Goal: Information Seeking & Learning: Learn about a topic

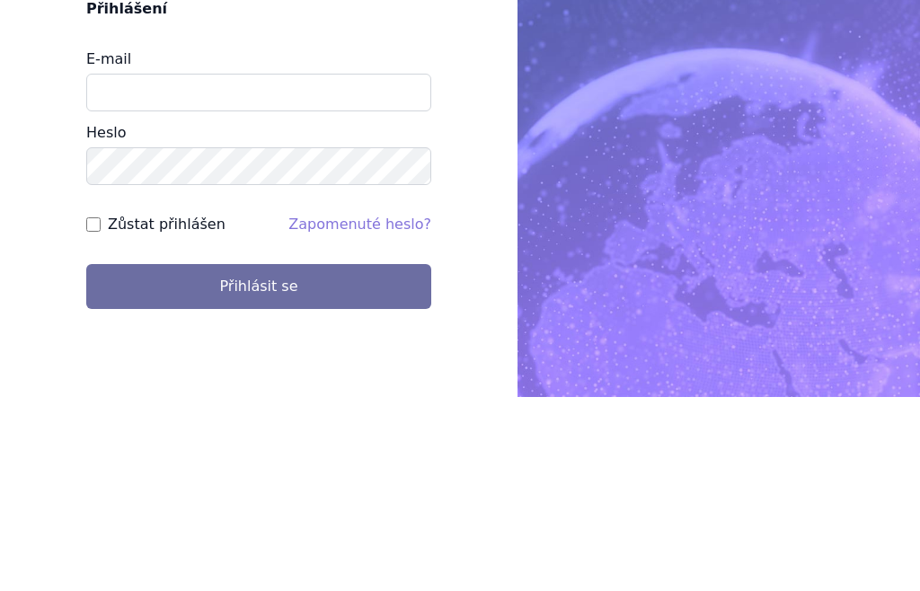
scroll to position [194, 0]
type input "[PERSON_NAME][EMAIL_ADDRESS][PERSON_NAME][DOMAIN_NAME]"
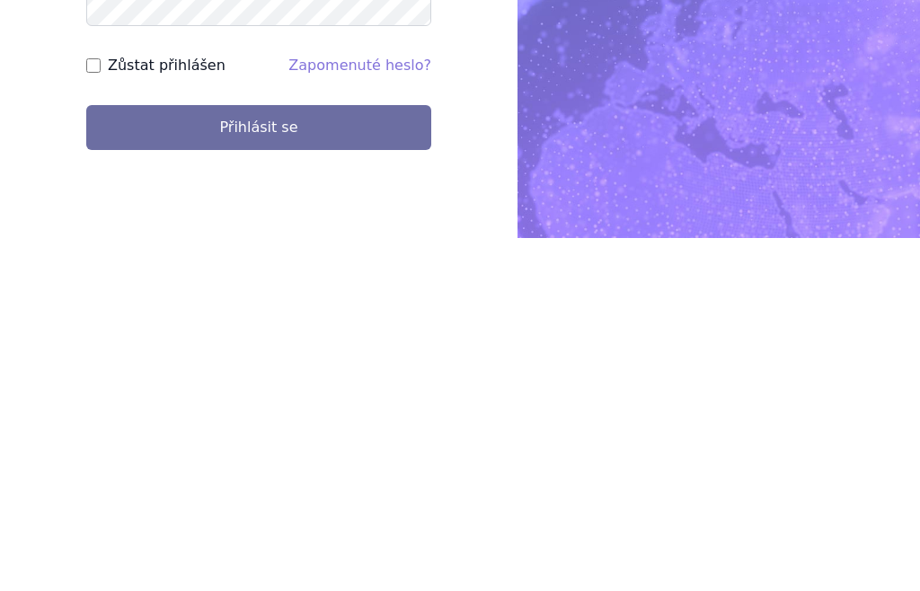
click at [362, 458] on button "Přihlásit se" at bounding box center [258, 480] width 345 height 45
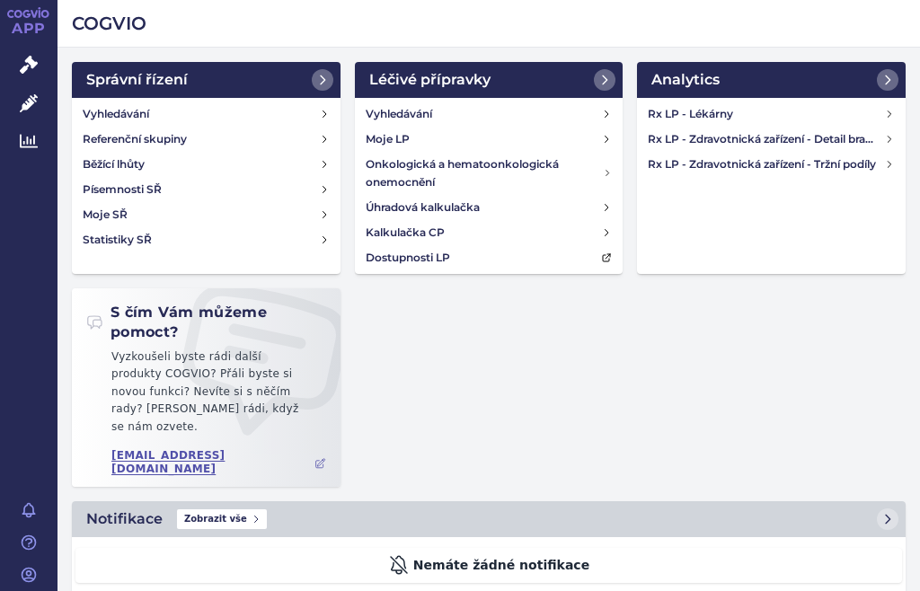
click at [32, 139] on icon at bounding box center [29, 141] width 18 height 18
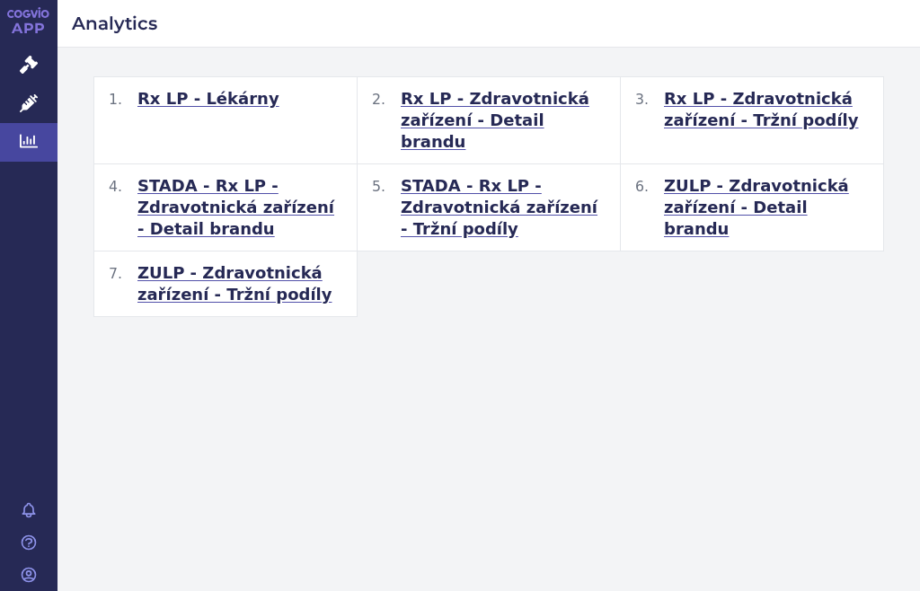
click at [501, 176] on span "STADA - Rx LP - Zdravotnická zařízení - Tržní podíly" at bounding box center [503, 207] width 205 height 65
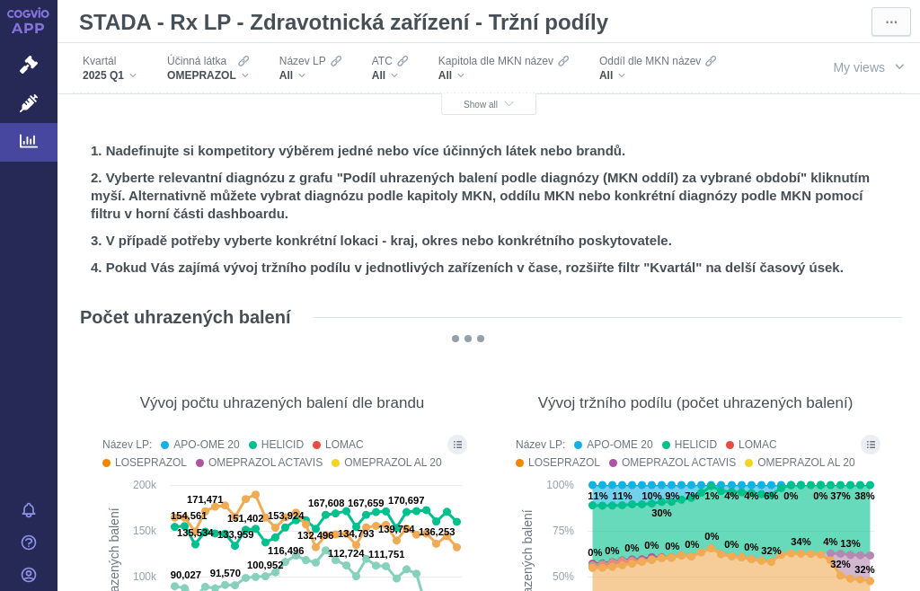
click at [244, 61] on icon at bounding box center [243, 61] width 11 height 11
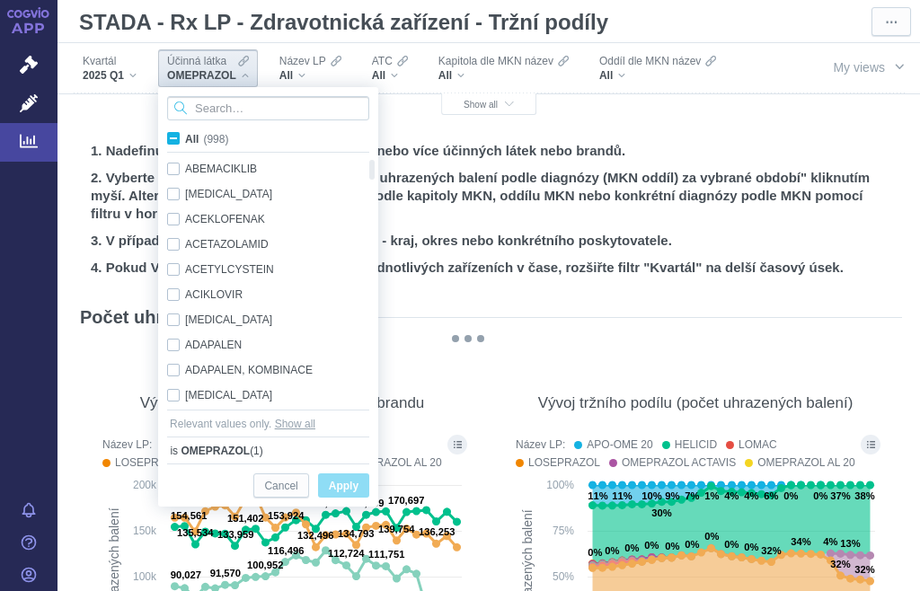
click at [248, 107] on input "Search attribute values" at bounding box center [268, 108] width 202 height 24
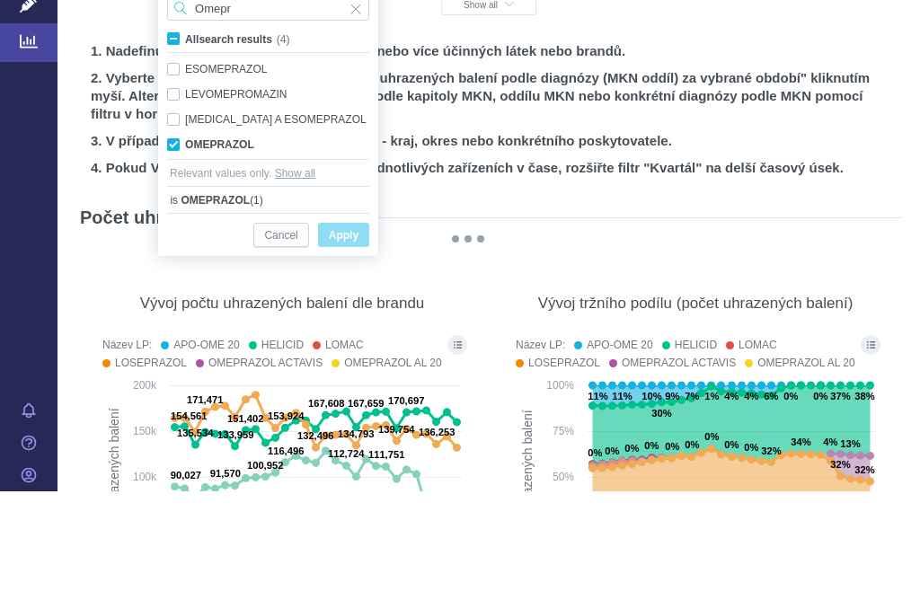
type input "Omepr"
click at [178, 232] on div "OMEPRAZOL Only" at bounding box center [268, 244] width 220 height 25
checkbox input "false"
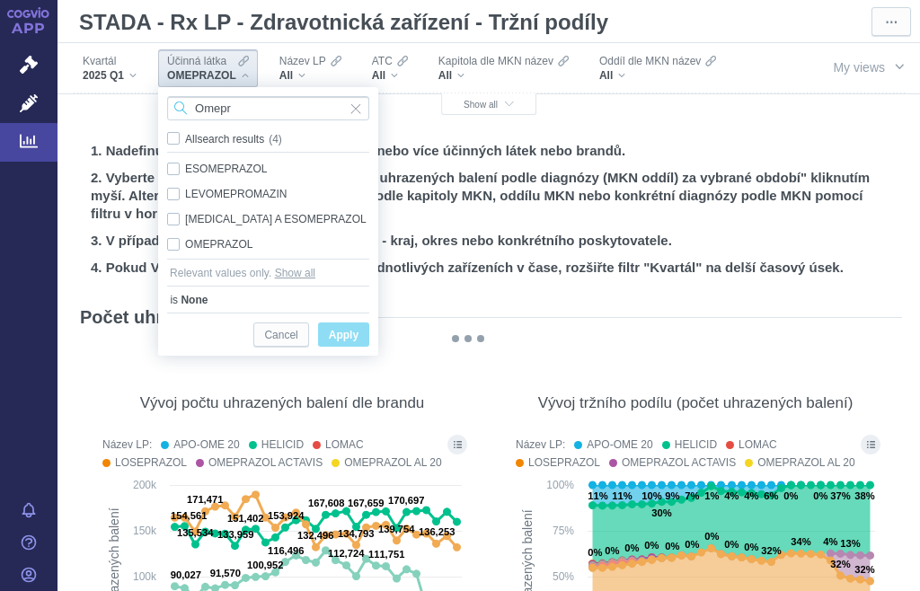
click at [290, 99] on input "Omepr" at bounding box center [268, 108] width 202 height 24
click at [288, 110] on input "Omepr" at bounding box center [268, 108] width 202 height 24
type input "O"
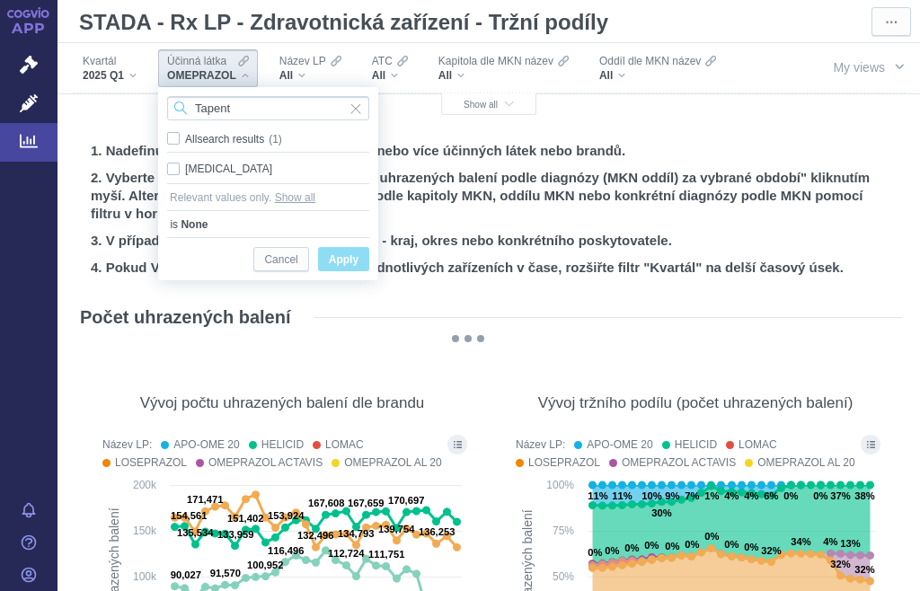
type input "Tapent"
click at [172, 168] on div "TAPENTADOL Only" at bounding box center [268, 168] width 220 height 25
checkbox input "true"
click at [344, 250] on span "Apply" at bounding box center [344, 260] width 30 height 22
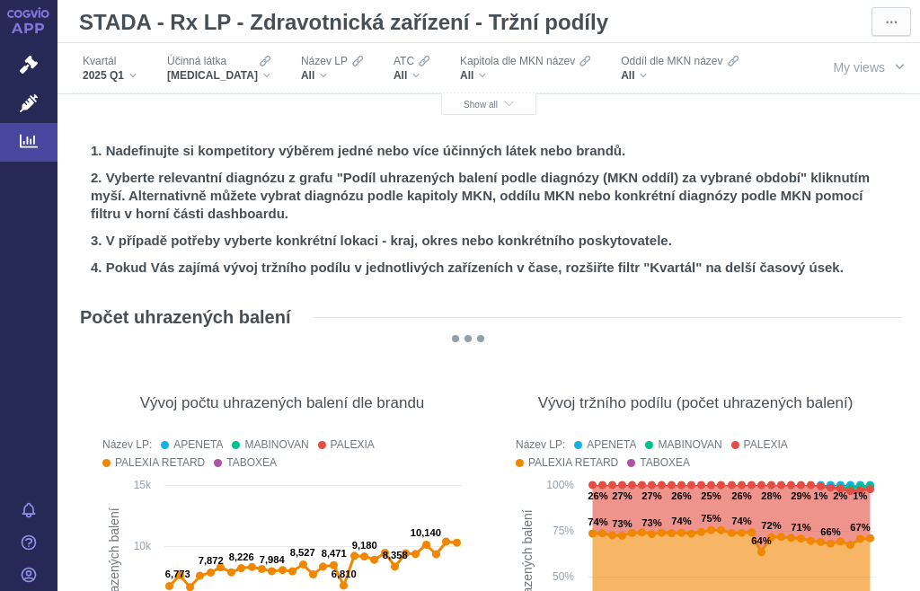
scroll to position [155, 0]
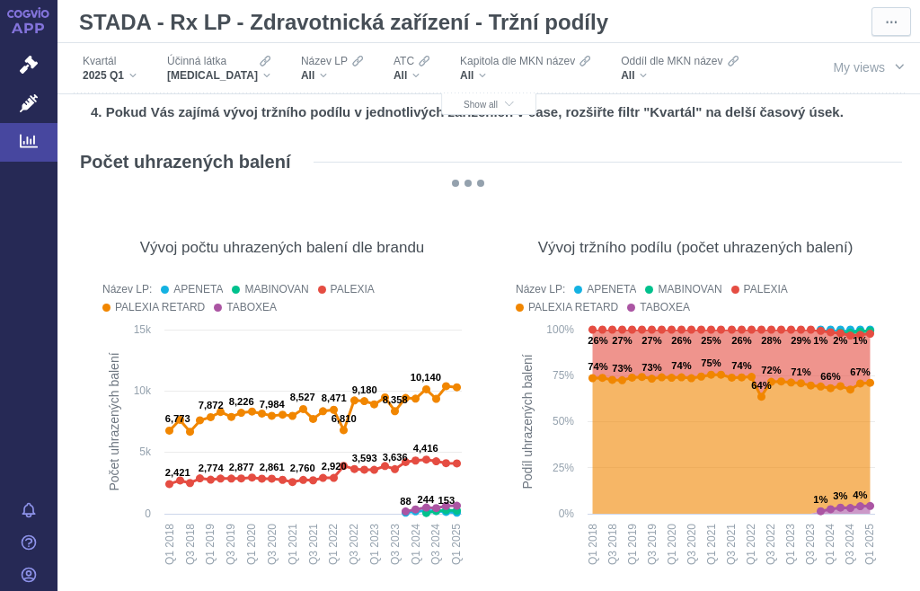
click at [510, 100] on icon "button" at bounding box center [509, 105] width 9 height 10
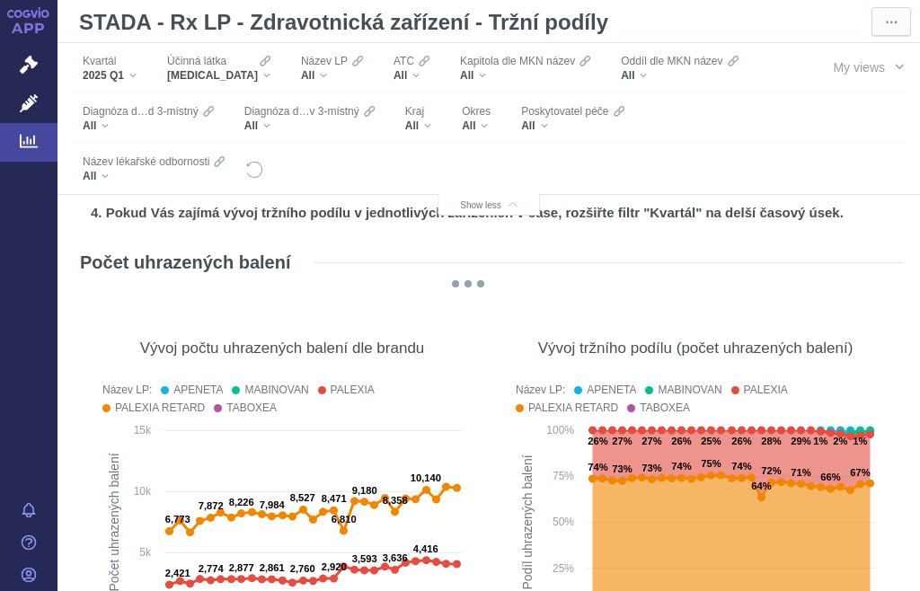
click at [428, 119] on div "All" at bounding box center [418, 126] width 26 height 14
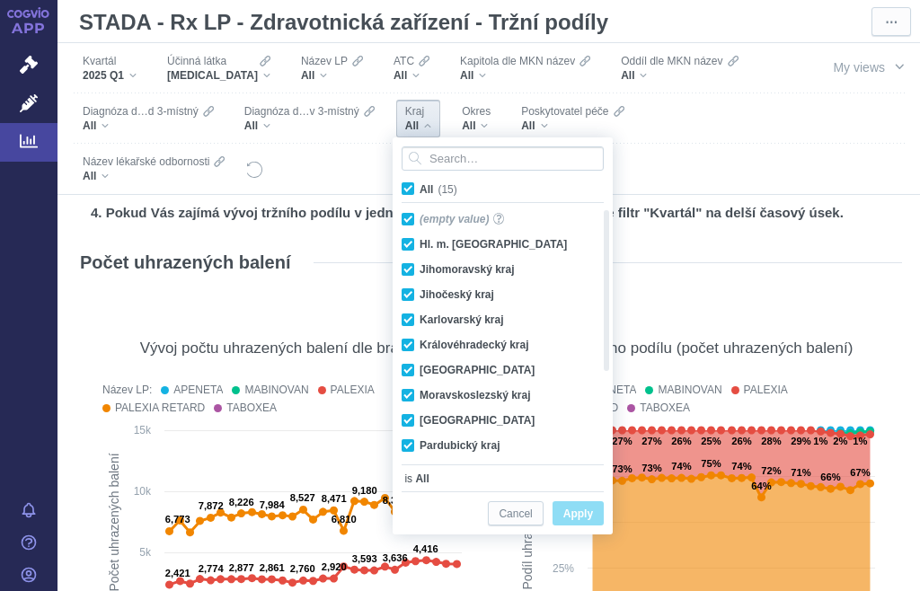
click at [413, 181] on label "All (15)" at bounding box center [432, 189] width 67 height 18
click at [420, 181] on input "All (15)" at bounding box center [426, 186] width 12 height 12
checkbox input "false"
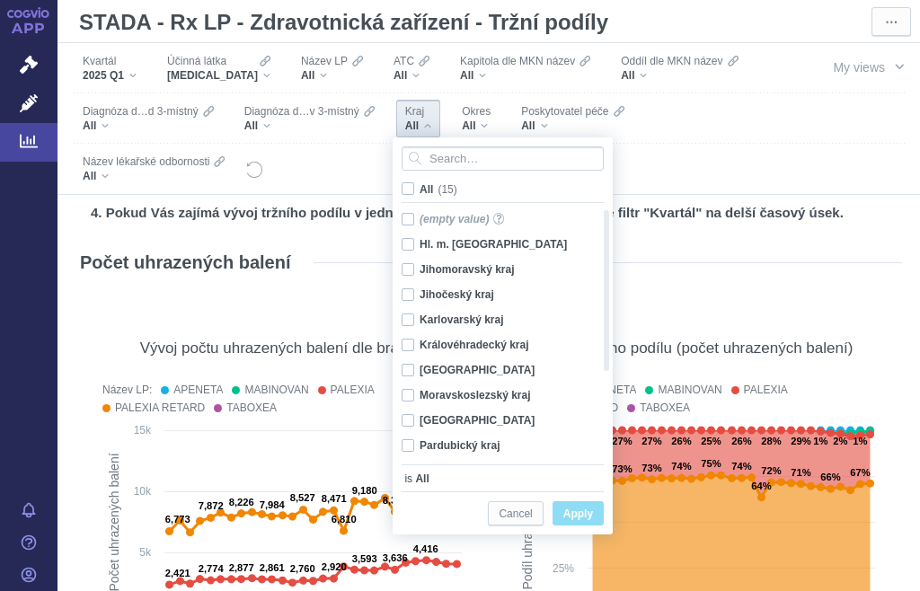
checkbox input "false"
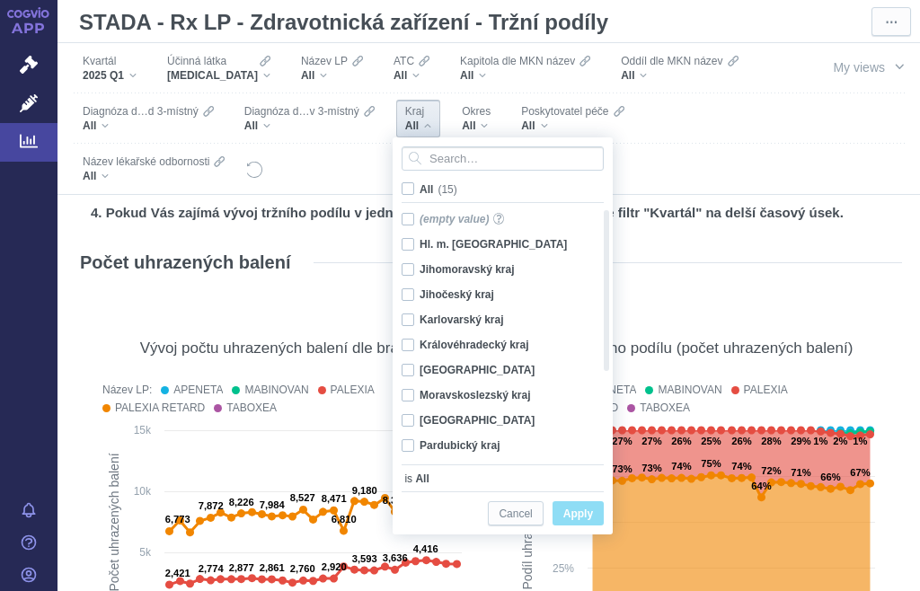
checkbox input "false"
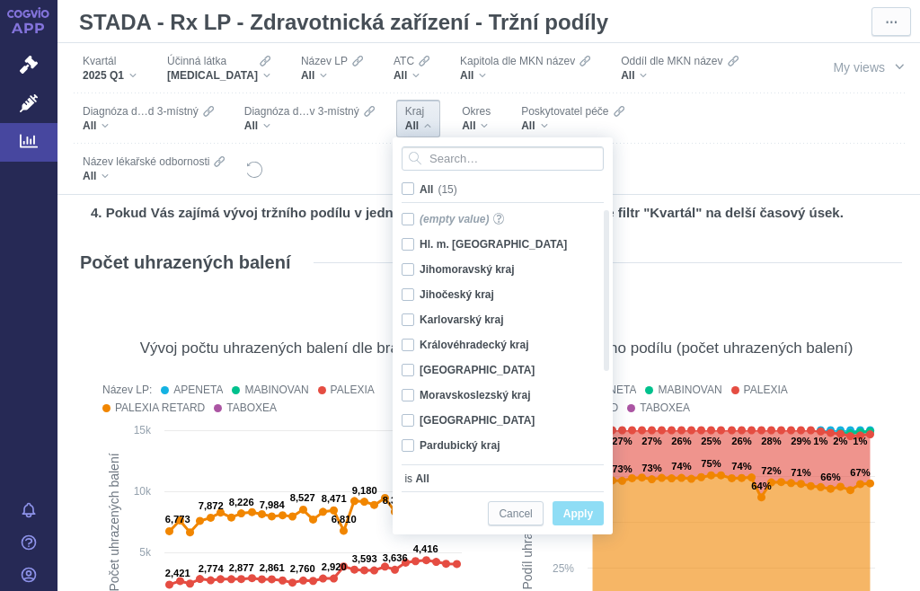
checkbox input "false"
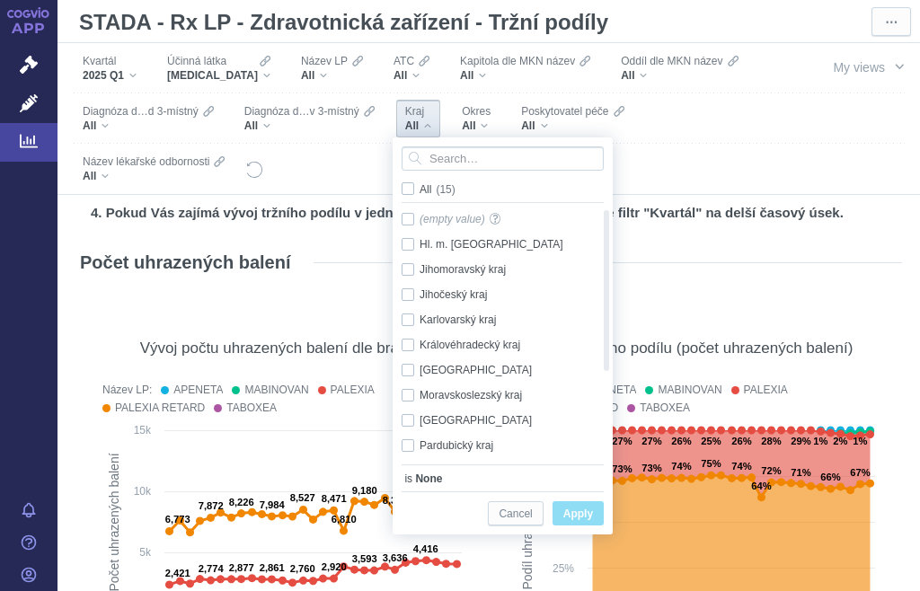
click at [410, 341] on div "Královéhradecký kraj Only" at bounding box center [496, 344] width 207 height 25
checkbox input "true"
click at [412, 367] on div "Liberecký kraj Only" at bounding box center [496, 370] width 207 height 25
checkbox input "true"
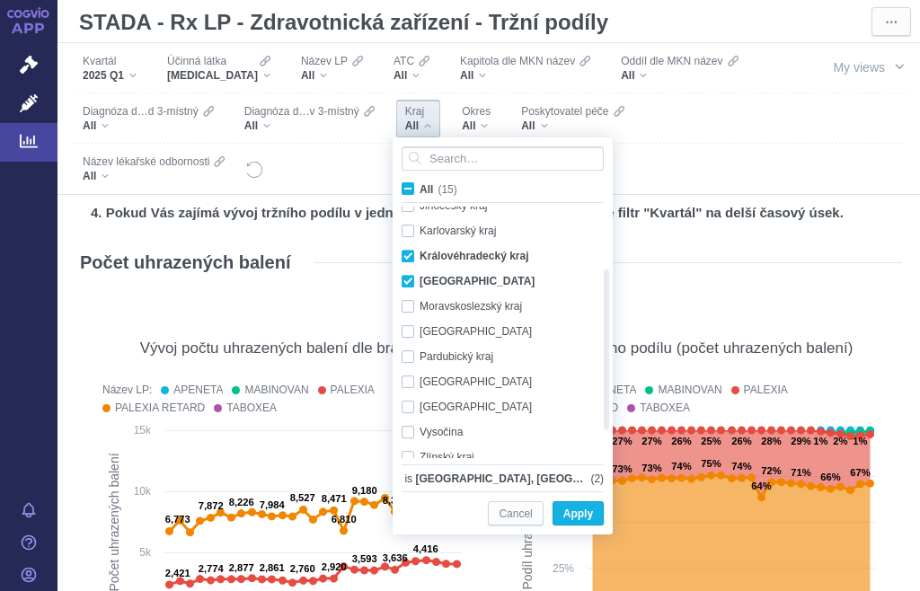
click at [411, 403] on div "Středočeský kraj Only" at bounding box center [496, 406] width 207 height 25
checkbox input "true"
click at [581, 509] on span "Apply" at bounding box center [578, 514] width 30 height 22
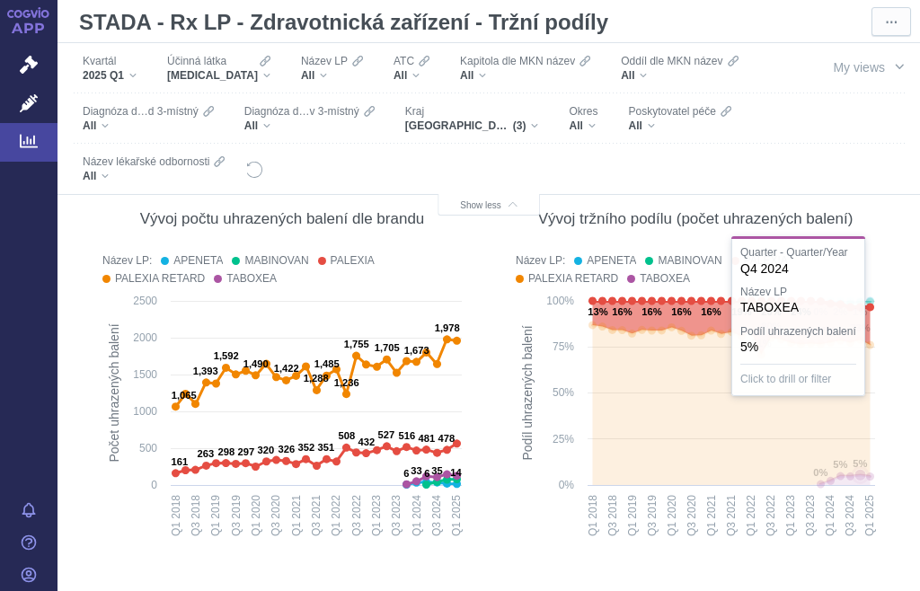
scroll to position [150, 0]
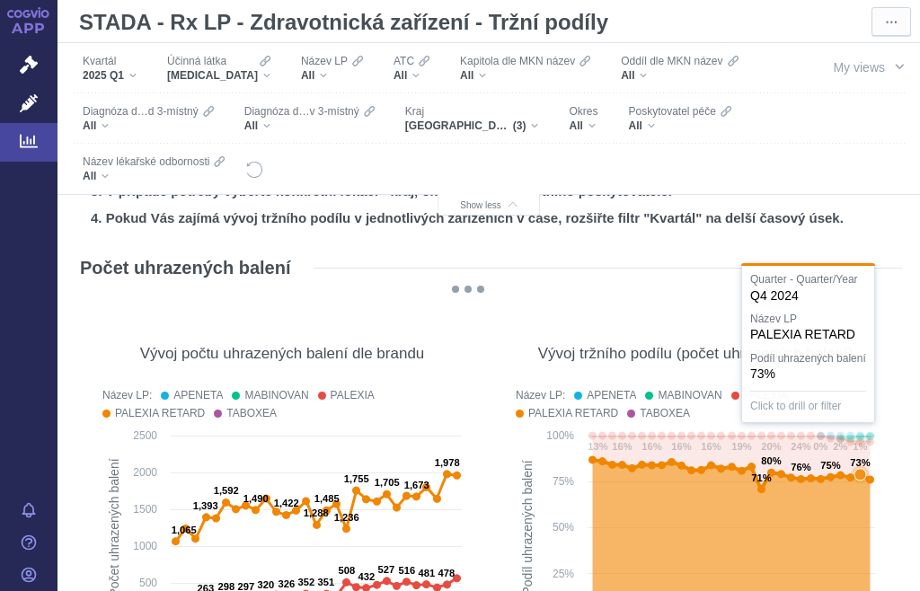
click at [594, 118] on span "Okres" at bounding box center [583, 111] width 29 height 14
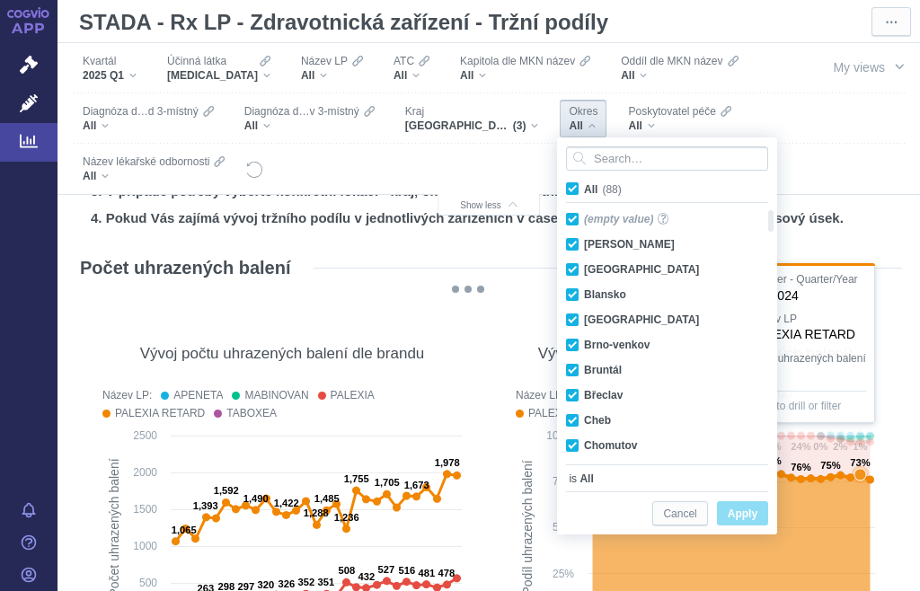
click at [584, 184] on span "All (88)" at bounding box center [603, 189] width 38 height 13
click at [584, 184] on input "All (88)" at bounding box center [590, 186] width 12 height 12
checkbox input "false"
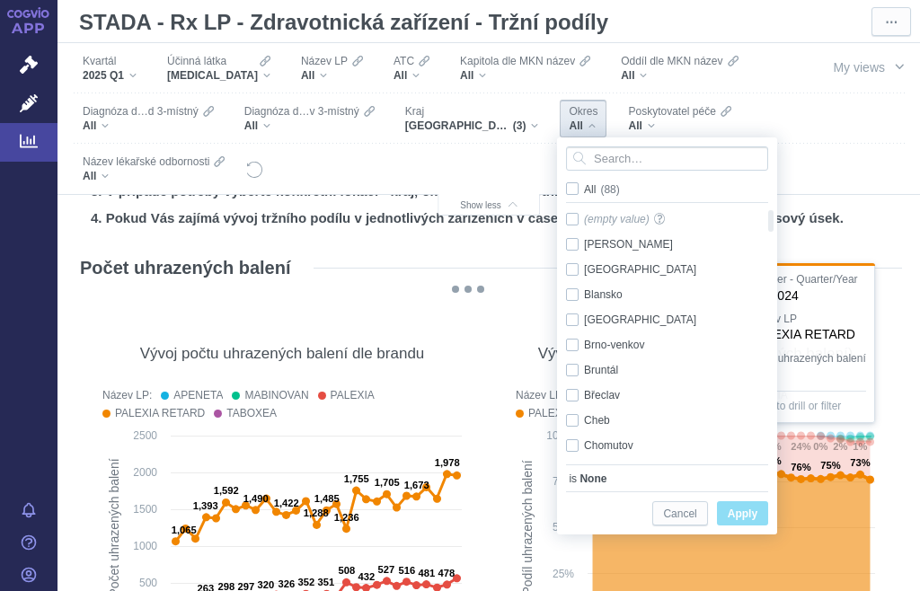
checkbox input "false"
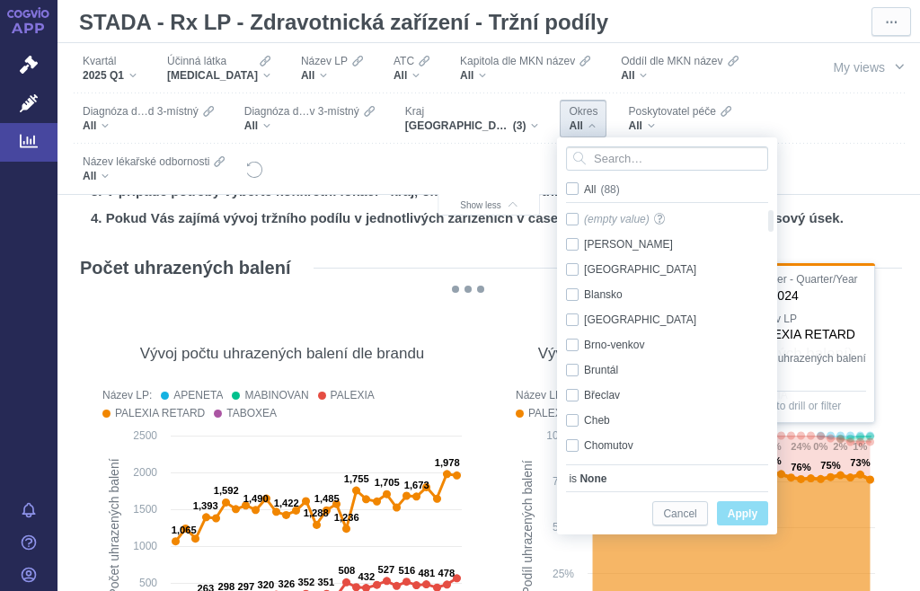
checkbox input "false"
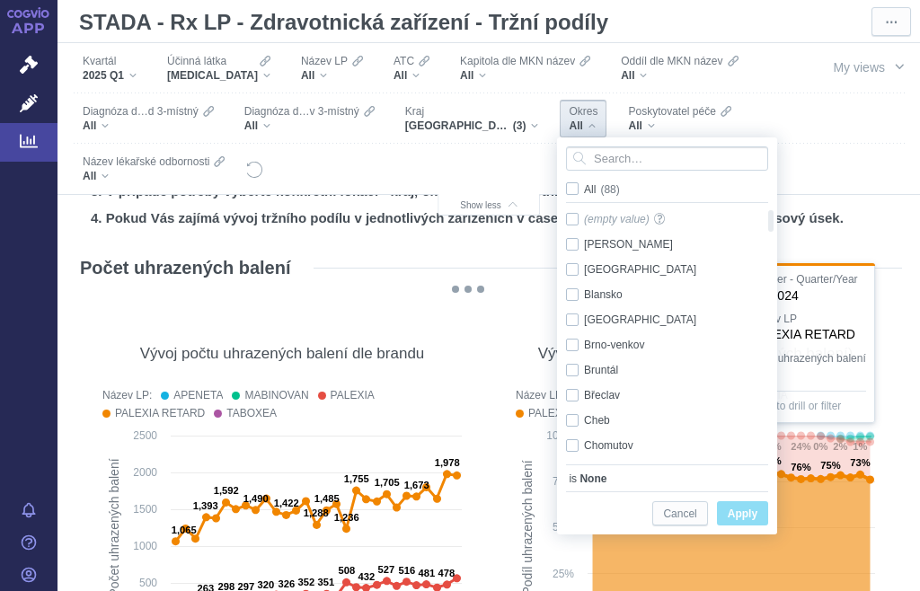
checkbox input "false"
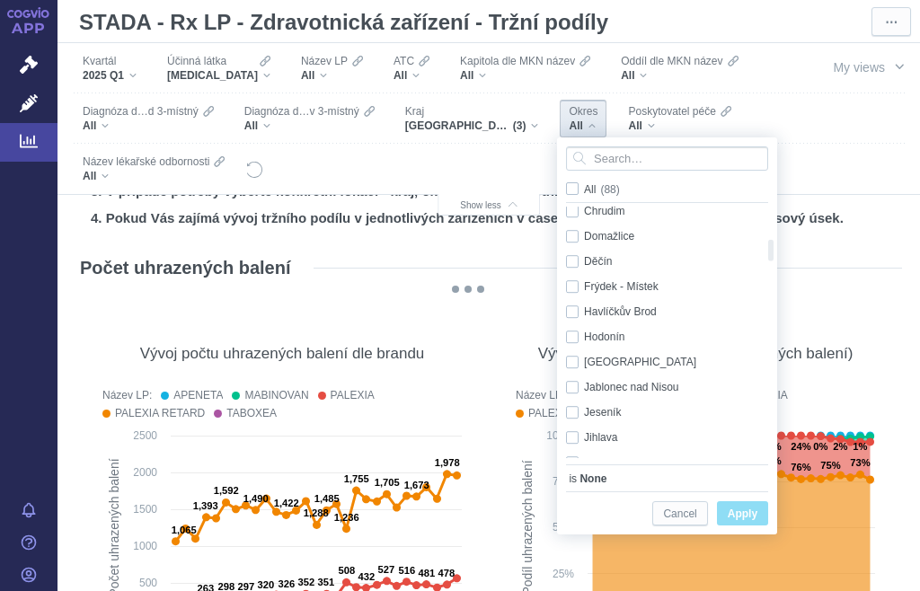
click at [580, 365] on div "Hradec Králové Only" at bounding box center [660, 362] width 207 height 25
checkbox input "true"
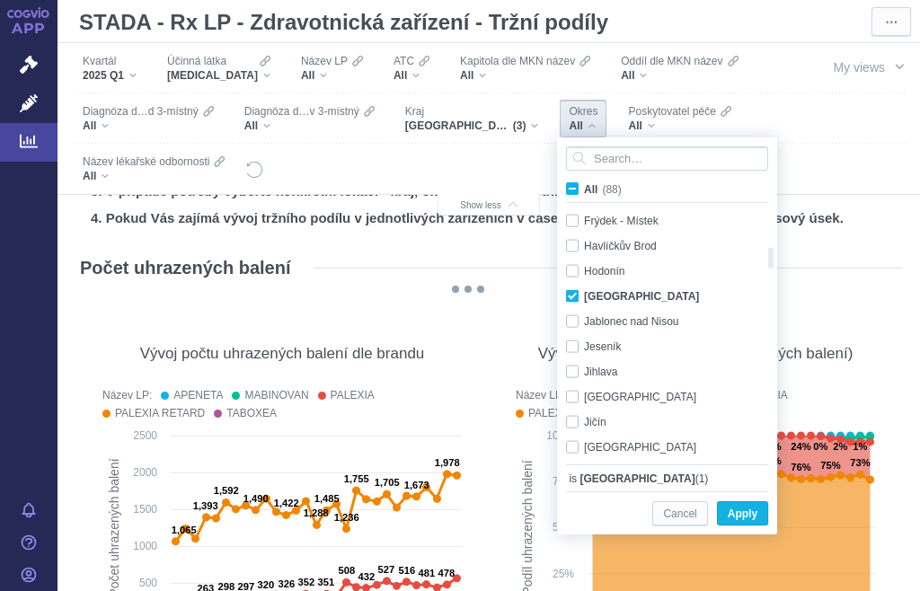
click at [576, 417] on div "Jičín Only" at bounding box center [660, 422] width 207 height 25
checkbox input "true"
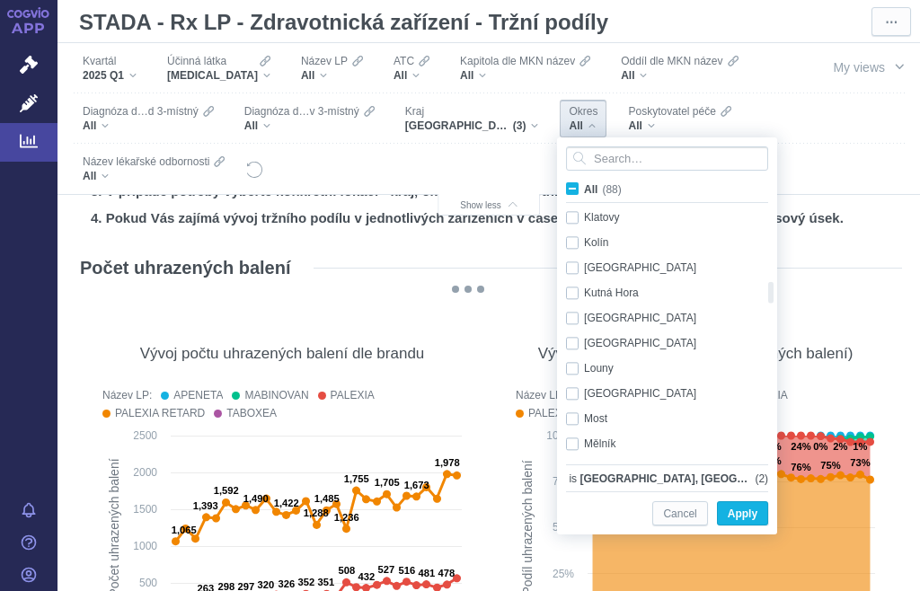
checkbox input "false"
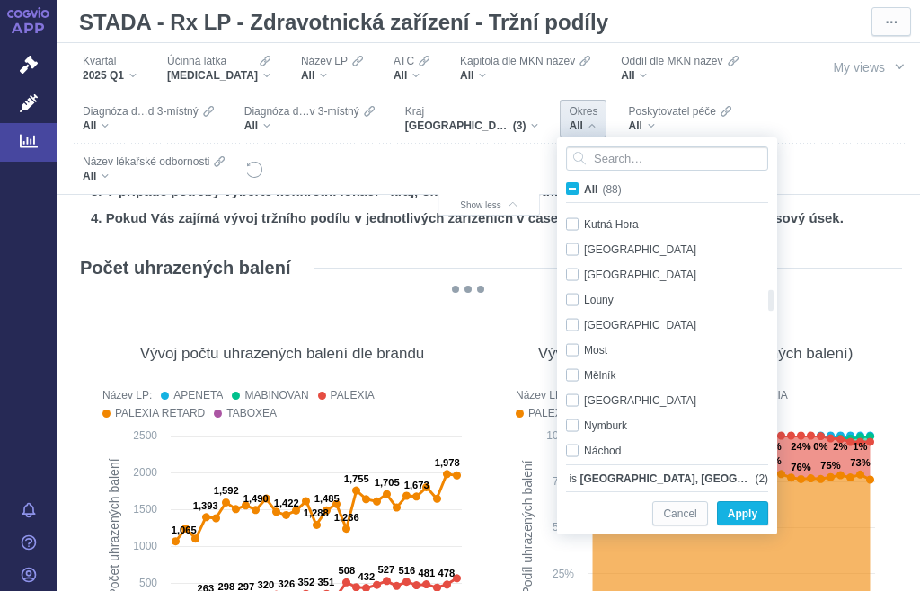
checkbox input "false"
click at [571, 353] on div "Nymburk Only" at bounding box center [660, 349] width 207 height 25
checkbox input "true"
click at [574, 374] on div "Náchod Only" at bounding box center [660, 374] width 207 height 25
checkbox input "true"
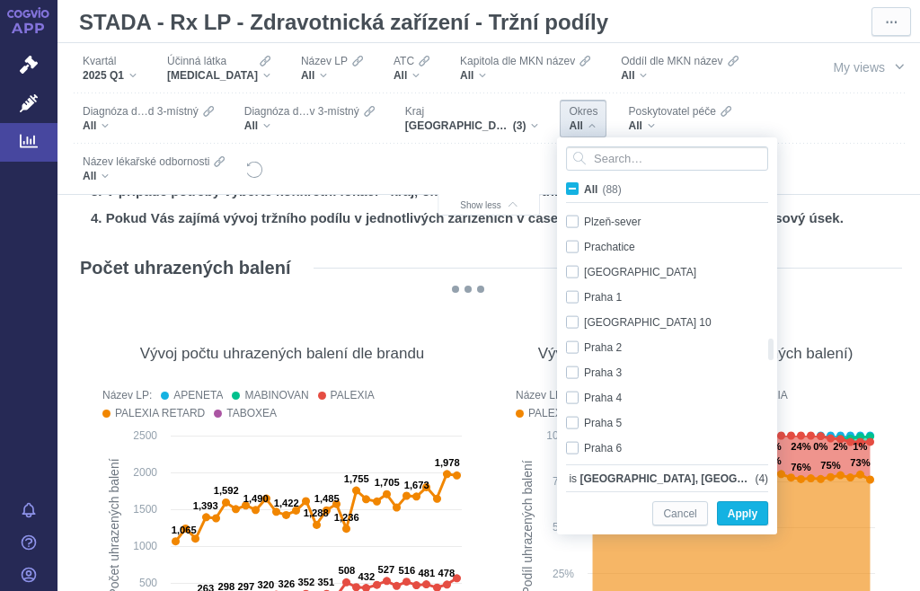
checkbox input "false"
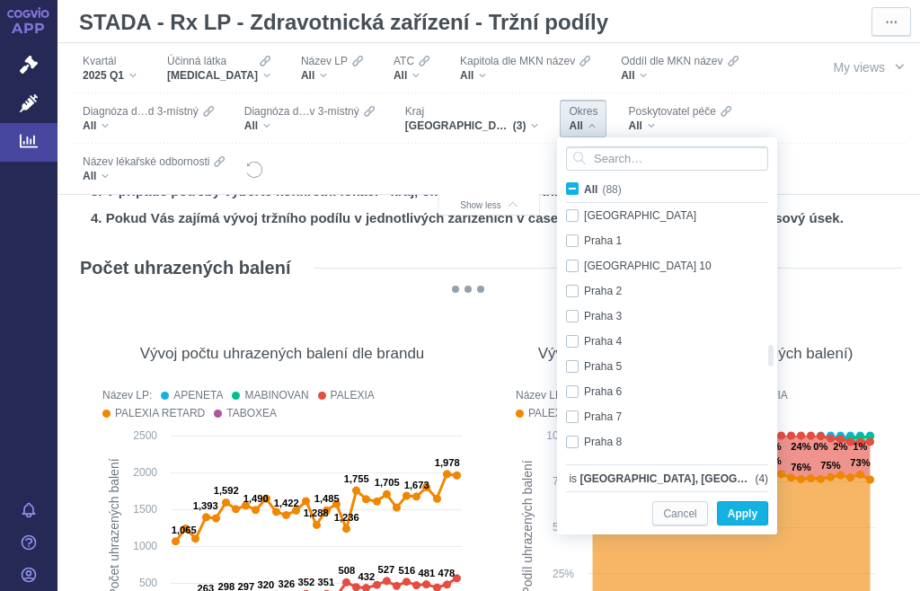
checkbox input "false"
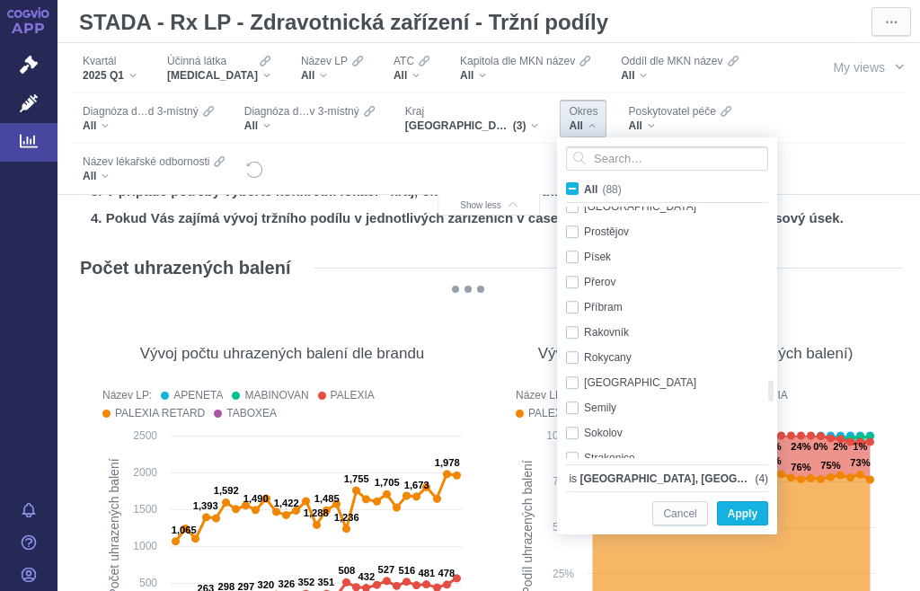
click at [576, 379] on div "Rychnov nad Kněžnou Only" at bounding box center [660, 382] width 207 height 25
checkbox input "true"
click at [575, 405] on div "Semily Only" at bounding box center [660, 407] width 207 height 25
checkbox input "true"
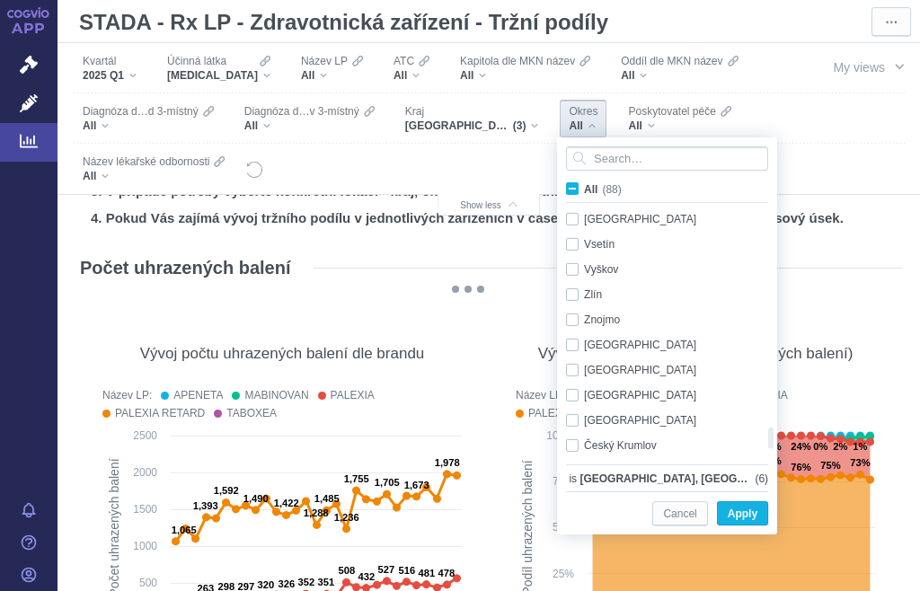
checkbox input "false"
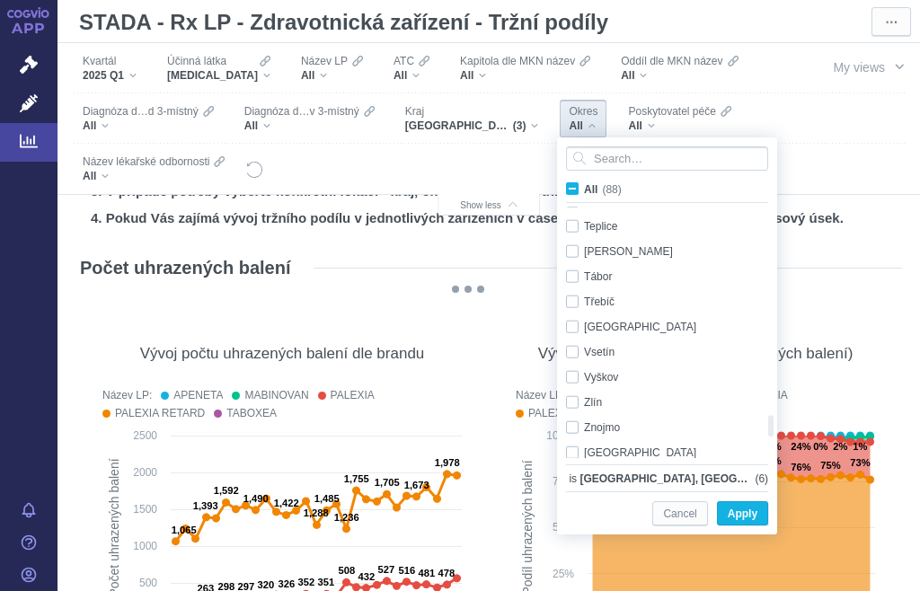
checkbox input "true"
click at [574, 249] on div "Trutnov Only" at bounding box center [660, 251] width 207 height 25
checkbox input "true"
click at [751, 509] on span "Apply" at bounding box center [743, 514] width 30 height 22
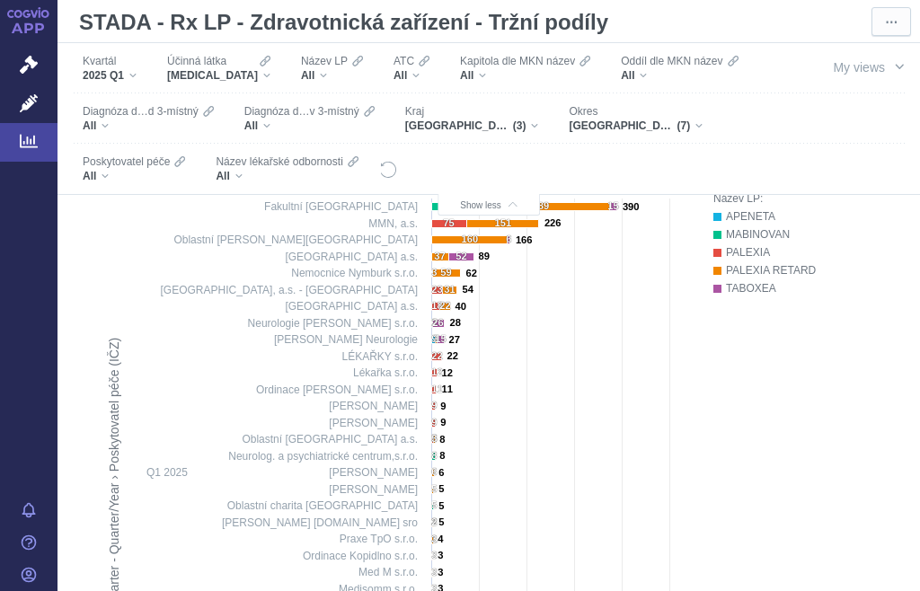
scroll to position [1148, 0]
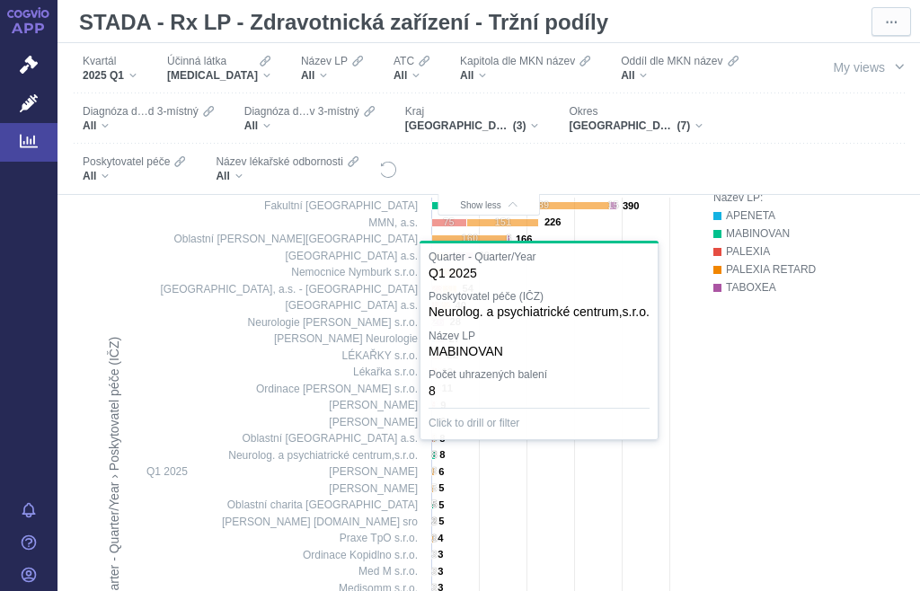
click at [434, 460] on text "8" at bounding box center [433, 454] width 5 height 11
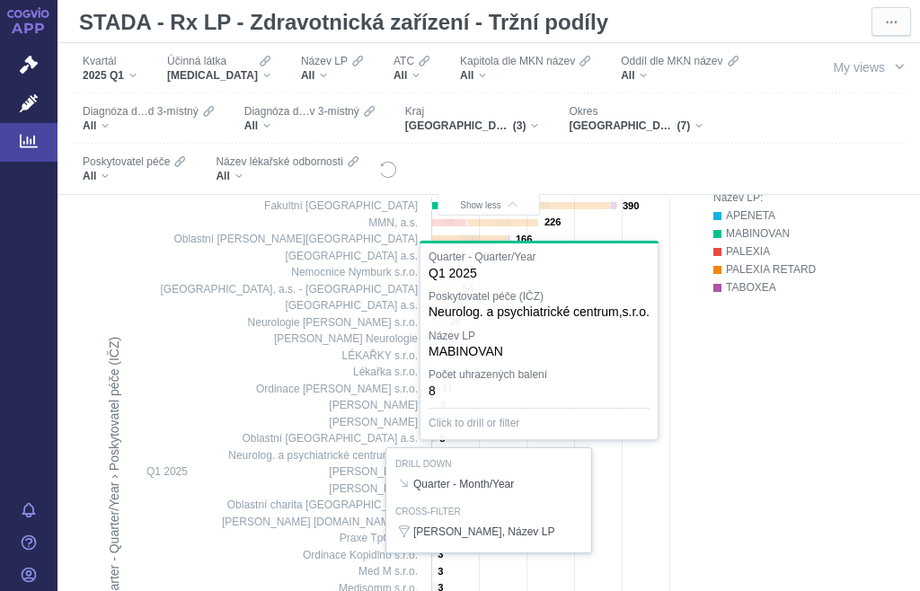
click at [822, 412] on div at bounding box center [488, 501] width 791 height 624
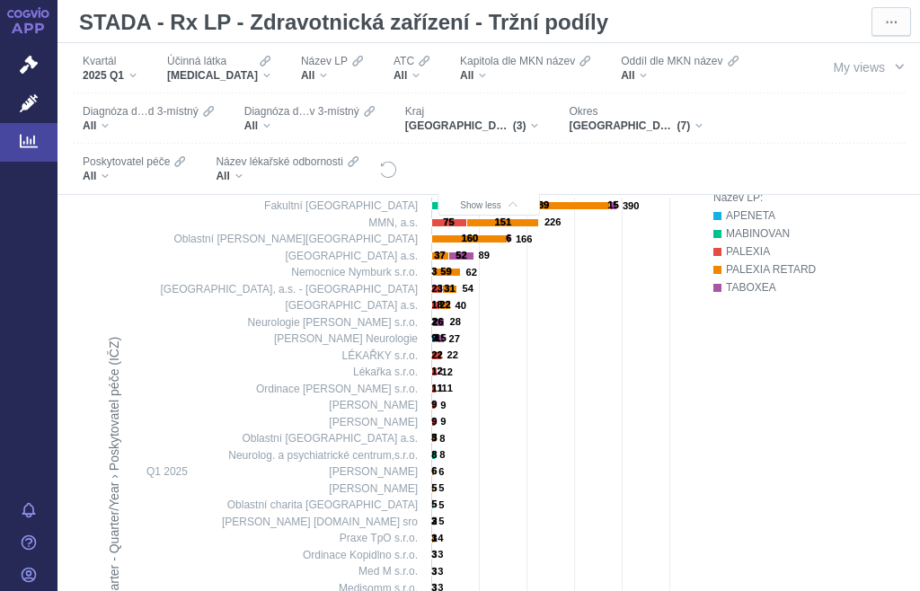
click at [788, 460] on div "Název LP: APENETA MABINOVAN PALEXIA PALEXIA RETARD TABOXEA" at bounding box center [798, 494] width 171 height 611
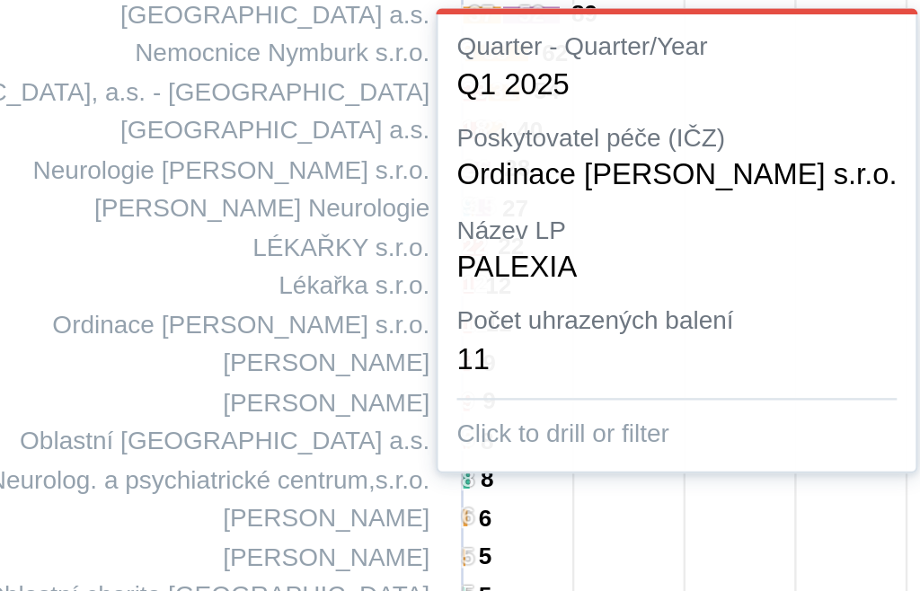
click at [431, 383] on text "11" at bounding box center [436, 388] width 11 height 11
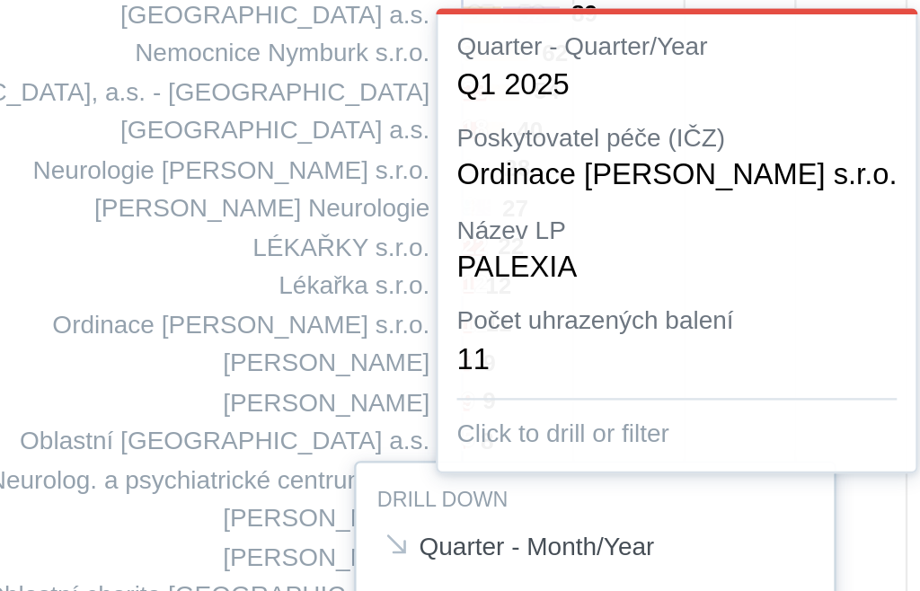
click at [378, 189] on div at bounding box center [488, 501] width 791 height 624
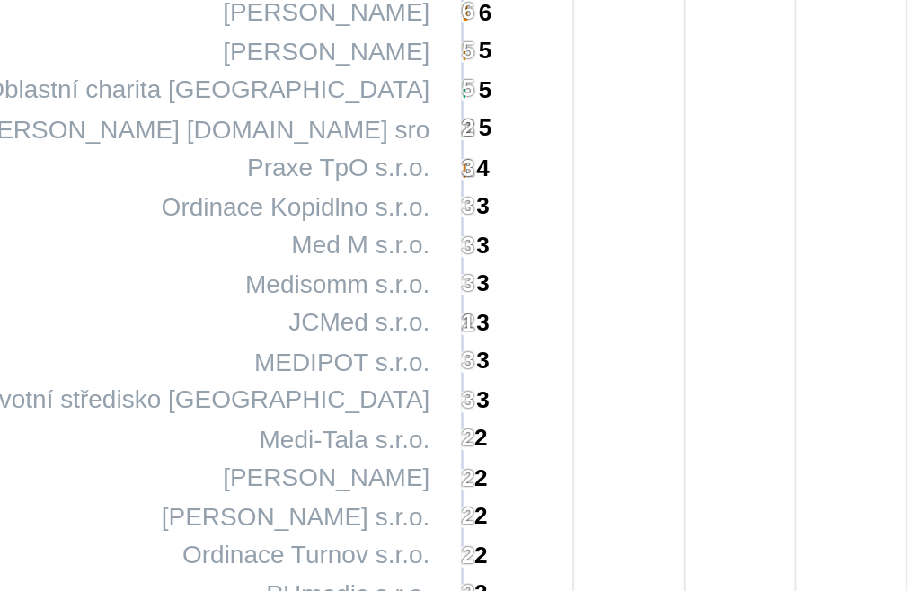
scroll to position [1366, 0]
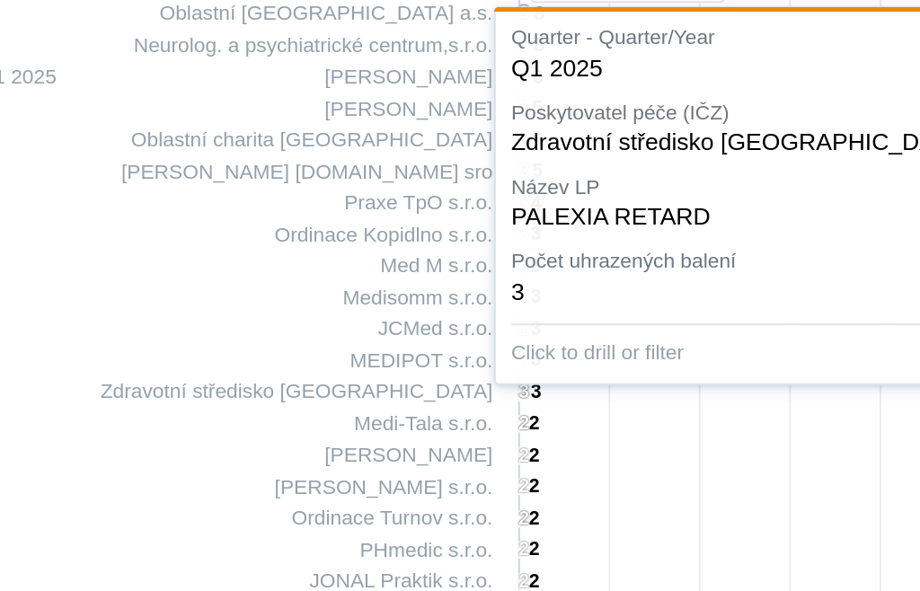
click at [431, 415] on text "3" at bounding box center [433, 420] width 5 height 11
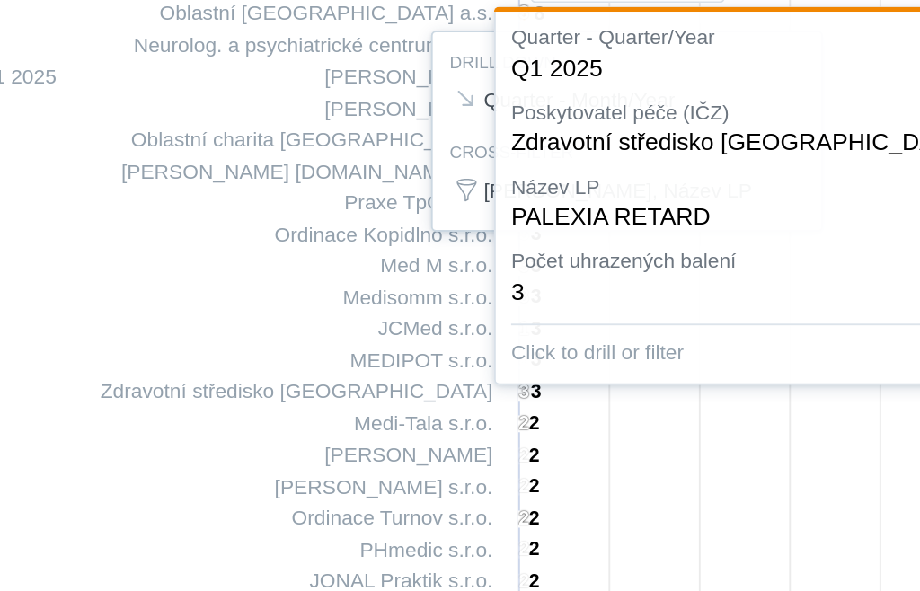
click at [379, 255] on div at bounding box center [488, 283] width 791 height 624
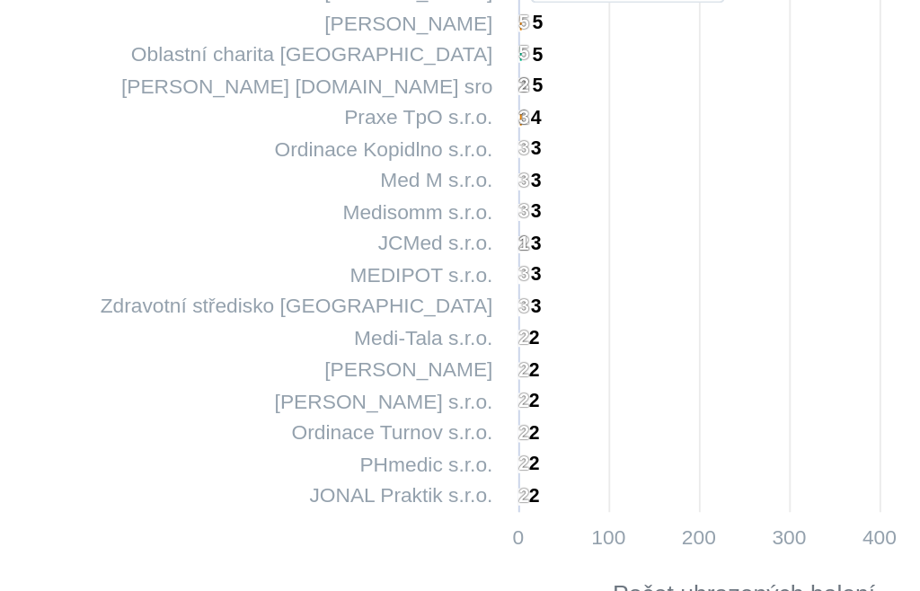
scroll to position [1412, 0]
